Goal: Transaction & Acquisition: Purchase product/service

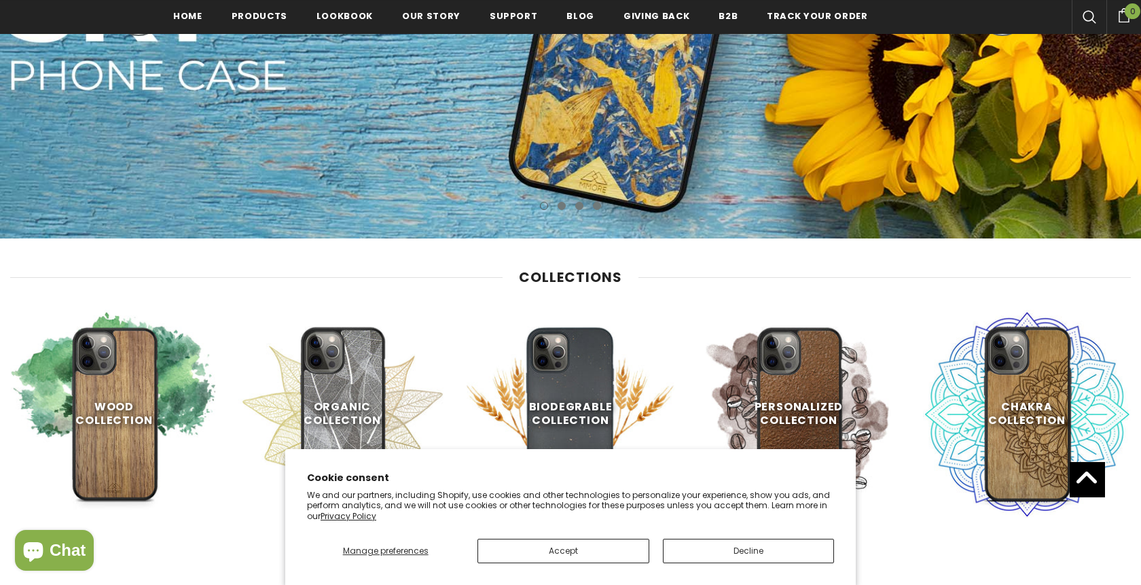
scroll to position [510, 0]
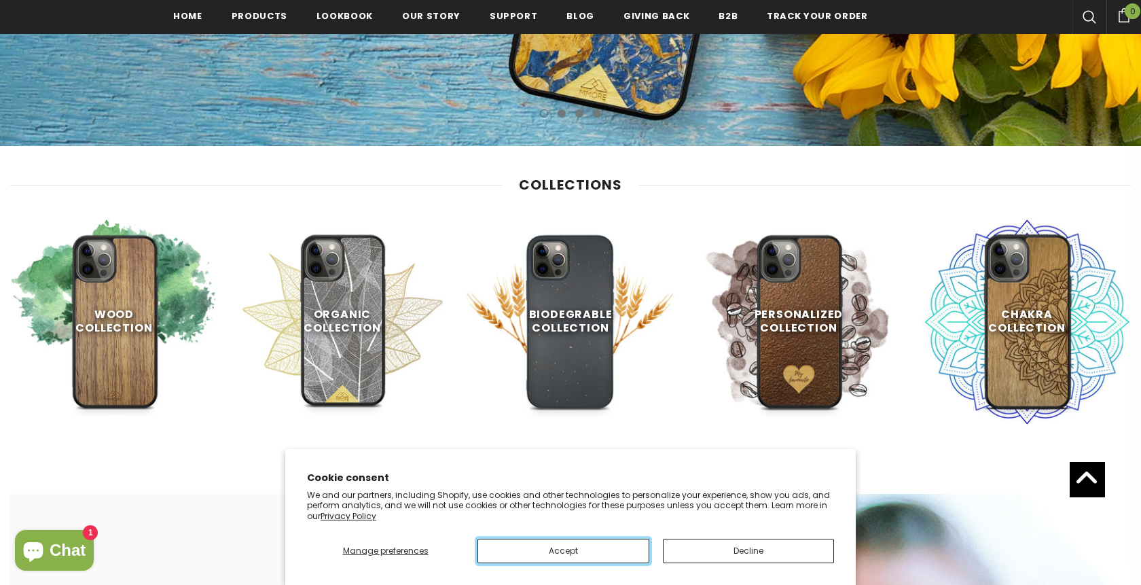
click at [601, 558] on button "Accept" at bounding box center [563, 551] width 171 height 24
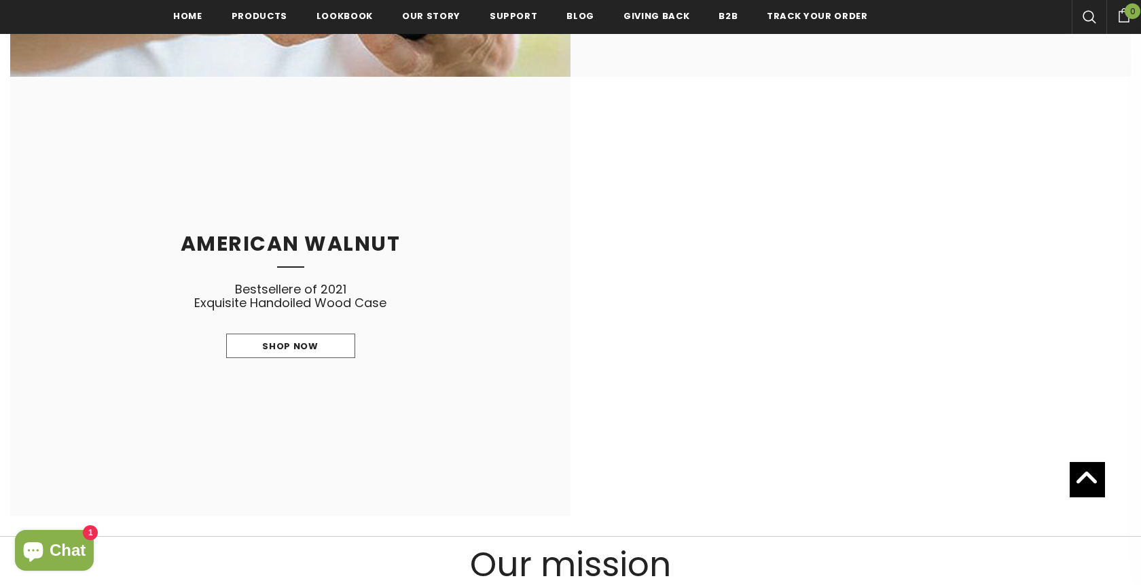
scroll to position [1896, 0]
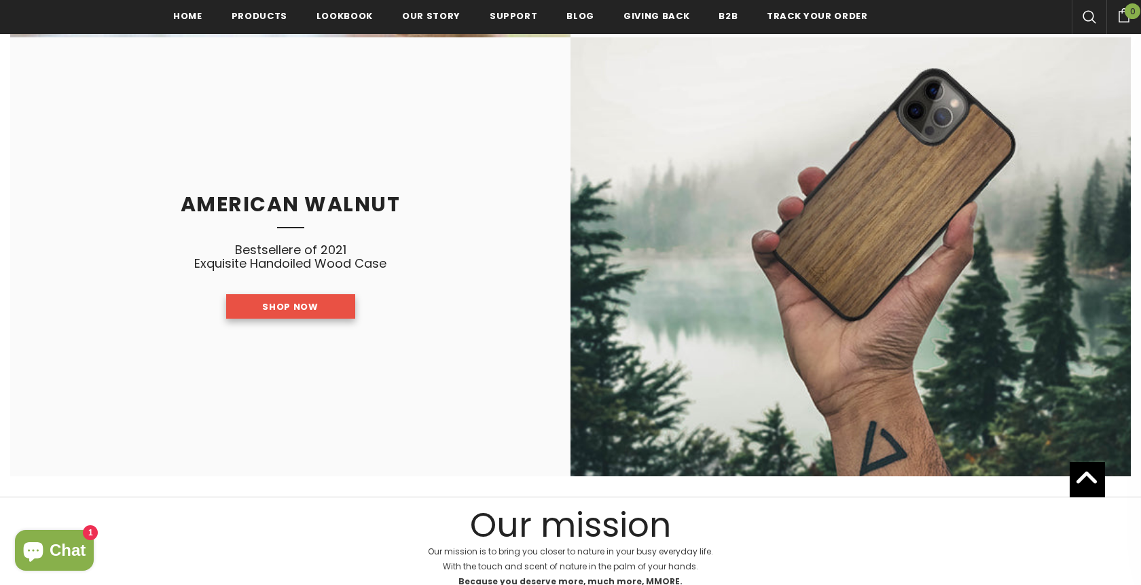
click at [299, 306] on span "Shop Now" at bounding box center [290, 306] width 56 height 13
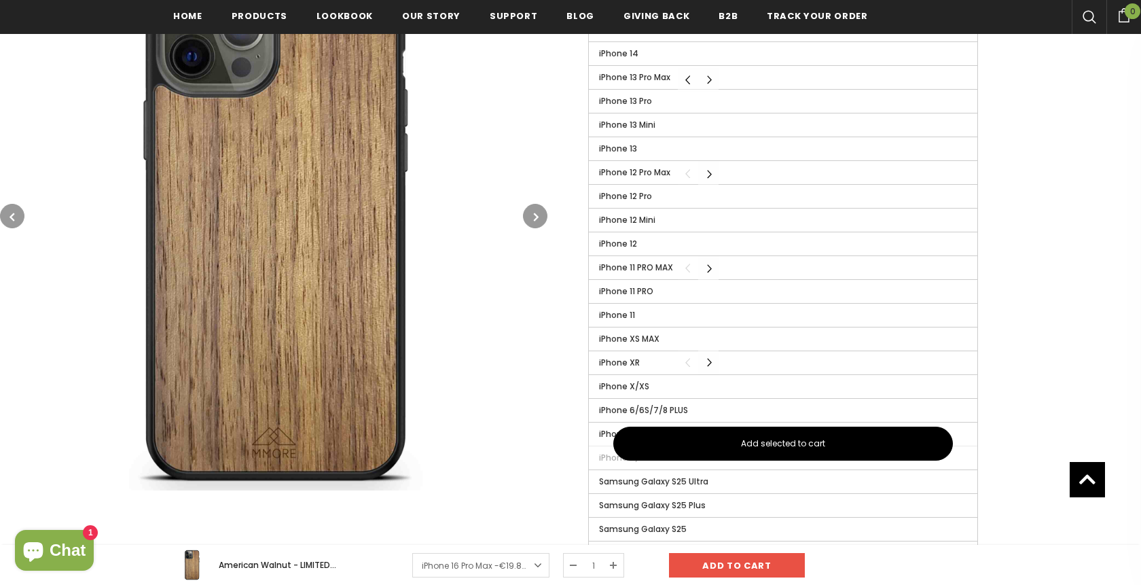
scroll to position [422, 0]
